Goal: Manage account settings

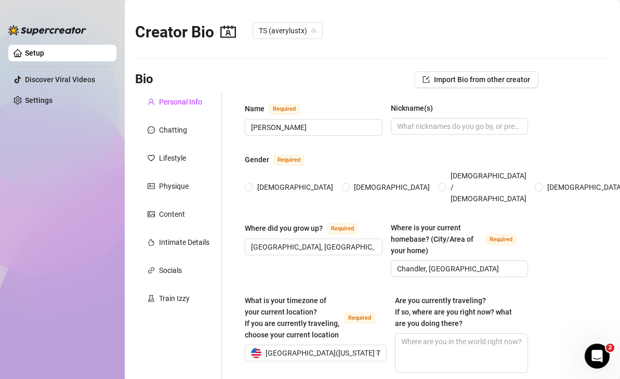
type input "[DATE]"
click at [172, 186] on div "Physique" at bounding box center [174, 185] width 30 height 11
